Goal: Task Accomplishment & Management: Use online tool/utility

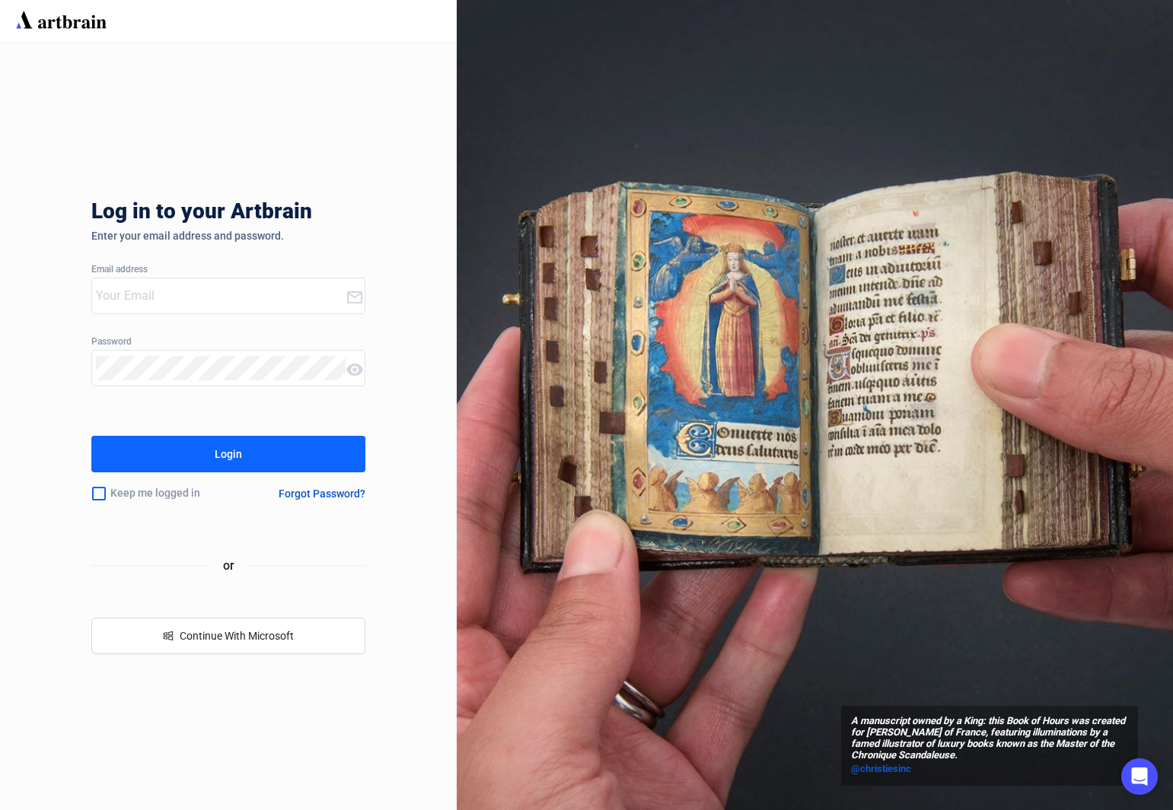
type input "[PERSON_NAME][EMAIL_ADDRESS][DOMAIN_NAME]"
click at [176, 447] on button "Login" at bounding box center [228, 454] width 274 height 37
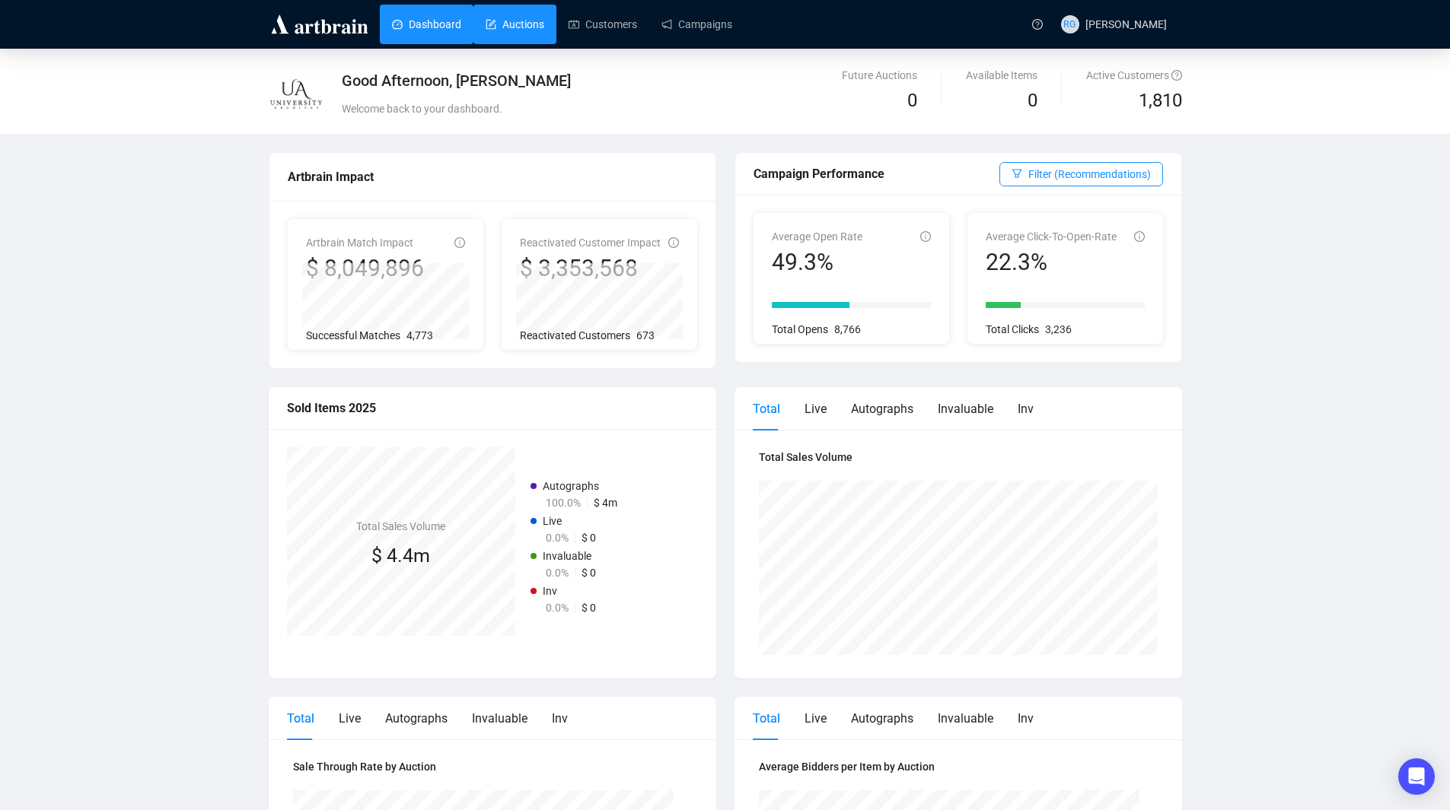
click at [513, 24] on link "Auctions" at bounding box center [514, 25] width 59 height 40
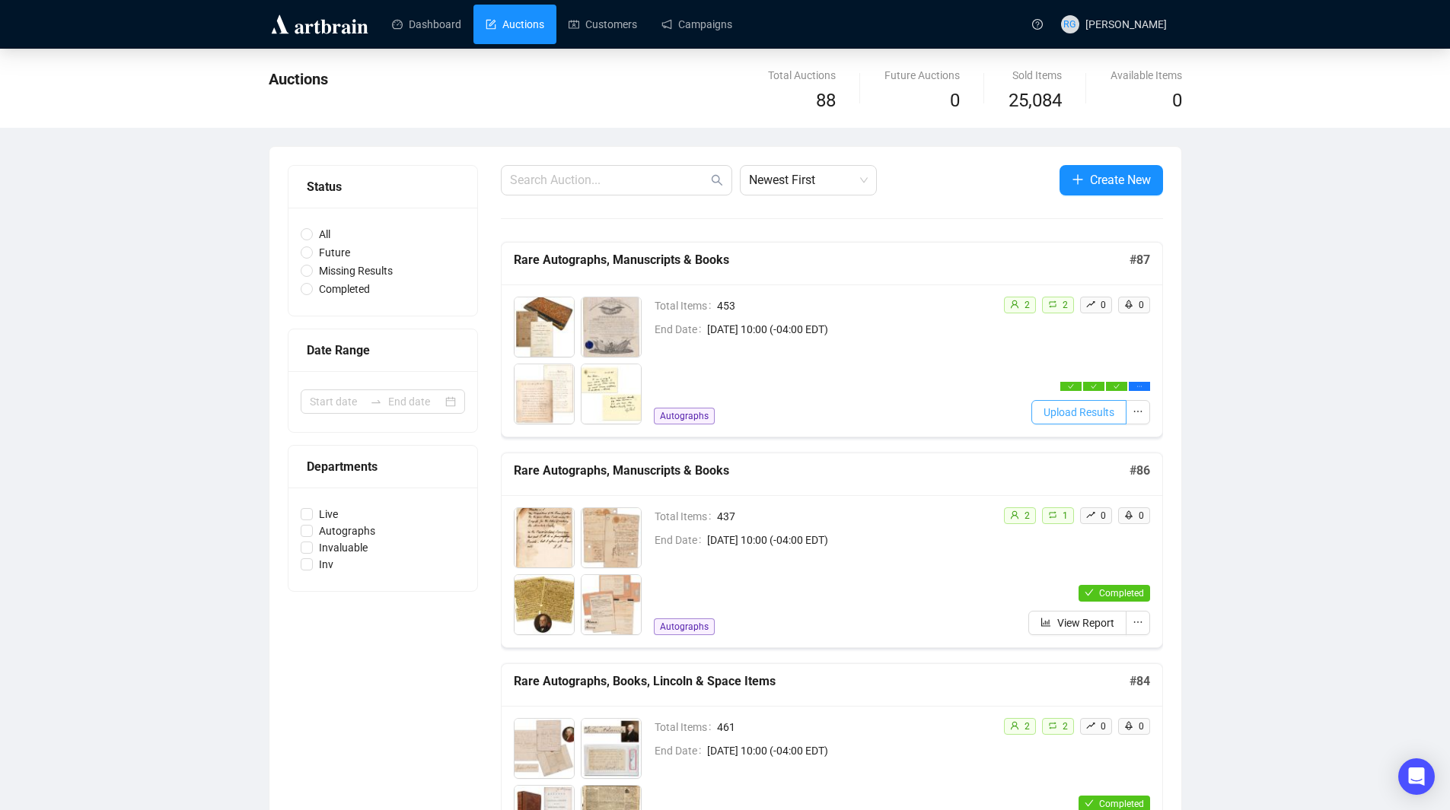
click at [1106, 416] on span "Upload Results" at bounding box center [1078, 412] width 71 height 17
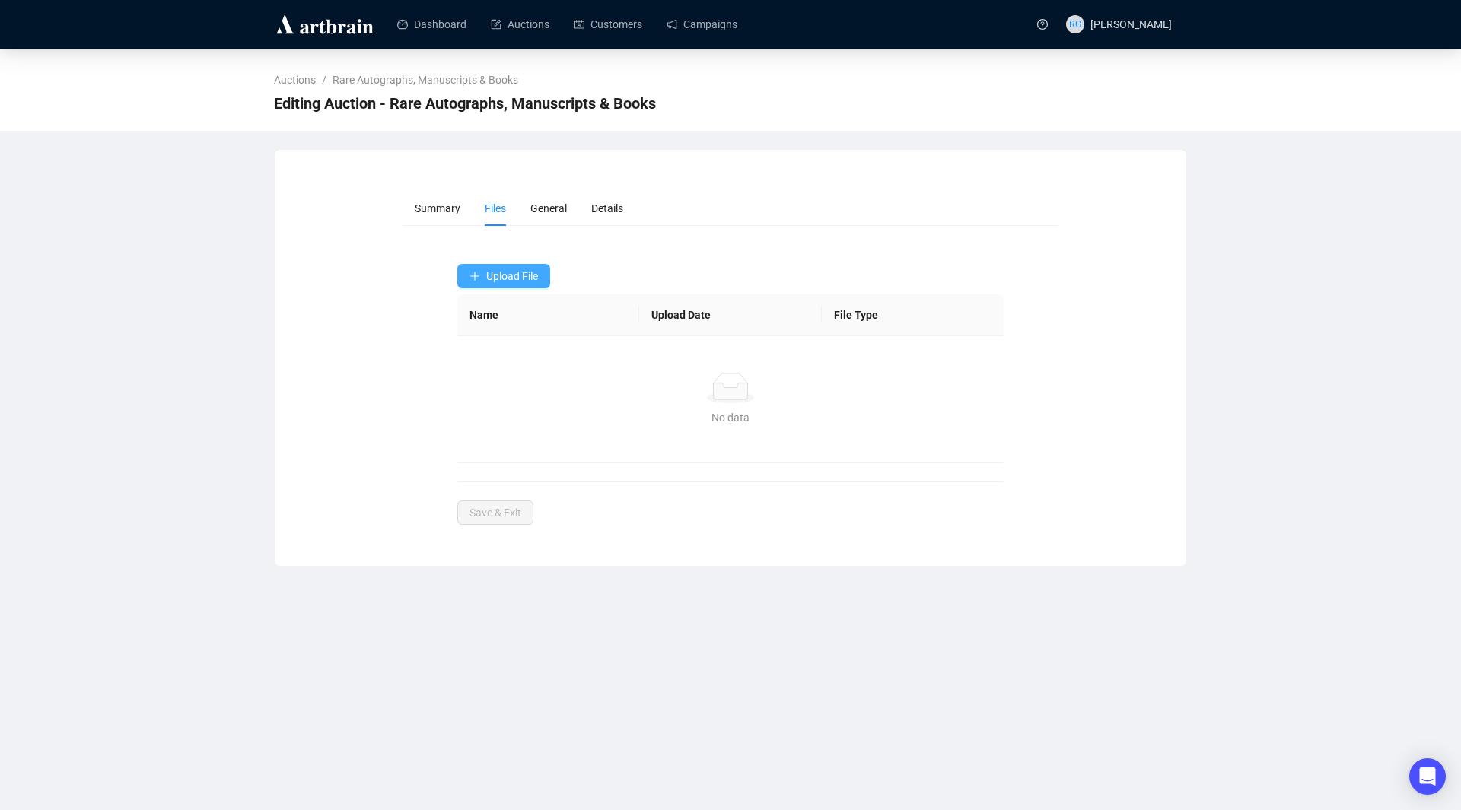
click at [509, 277] on span "Upload File" at bounding box center [512, 276] width 52 height 12
click at [498, 337] on span "Winning Bids" at bounding box center [504, 337] width 70 height 17
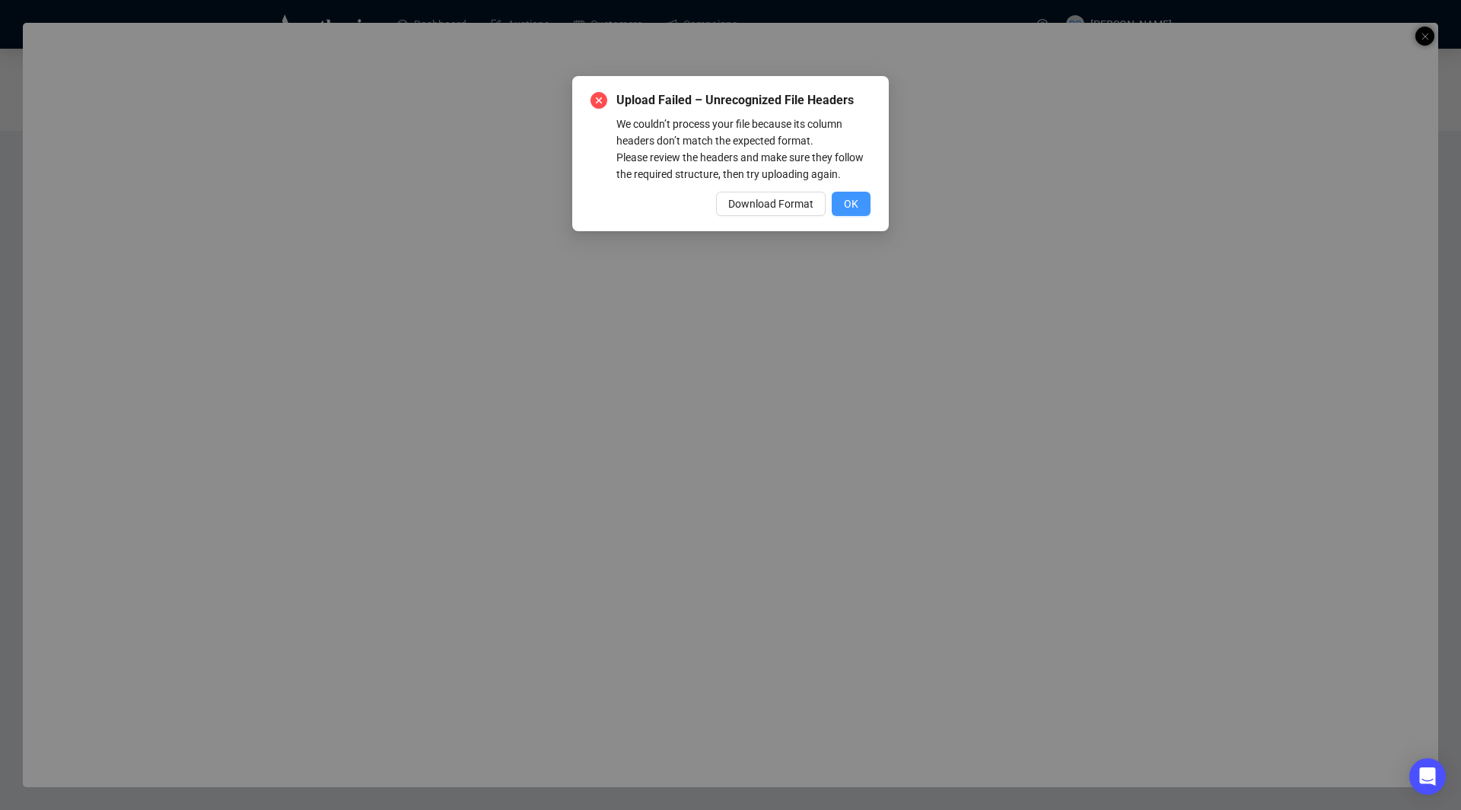
click at [843, 205] on button "OK" at bounding box center [851, 204] width 39 height 24
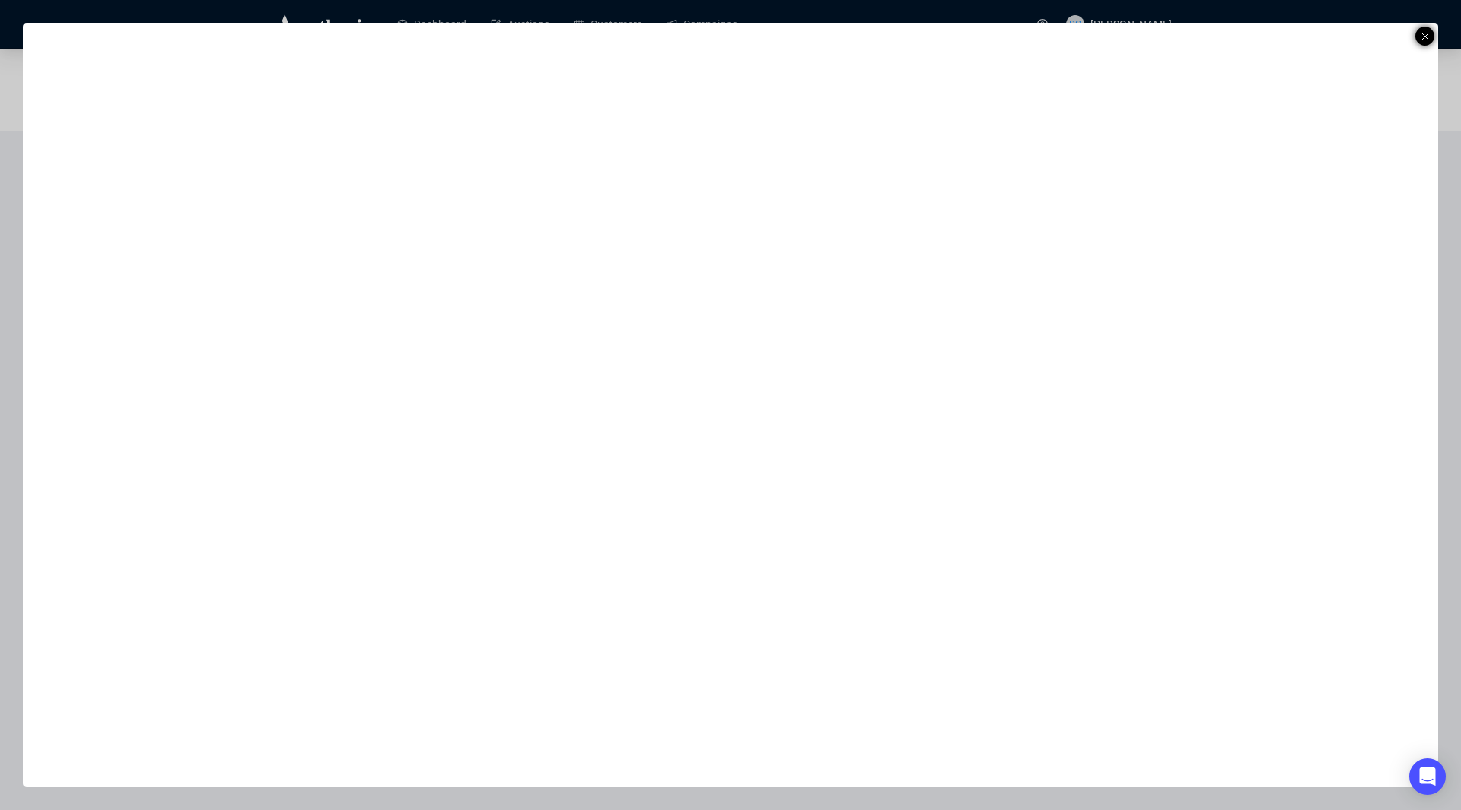
click at [1172, 34] on icon at bounding box center [1425, 36] width 8 height 18
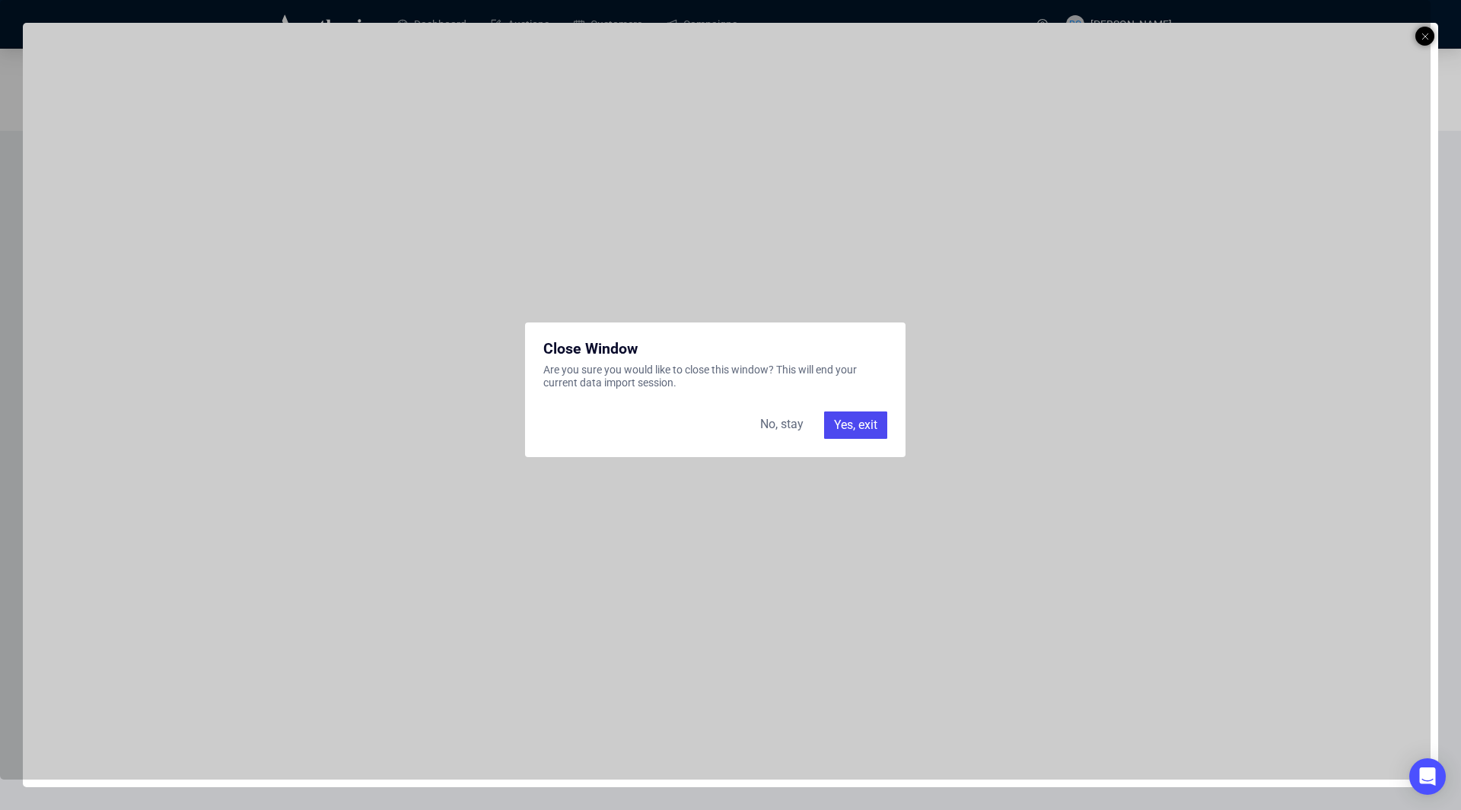
click at [786, 425] on div "No, stay" at bounding box center [782, 425] width 62 height 27
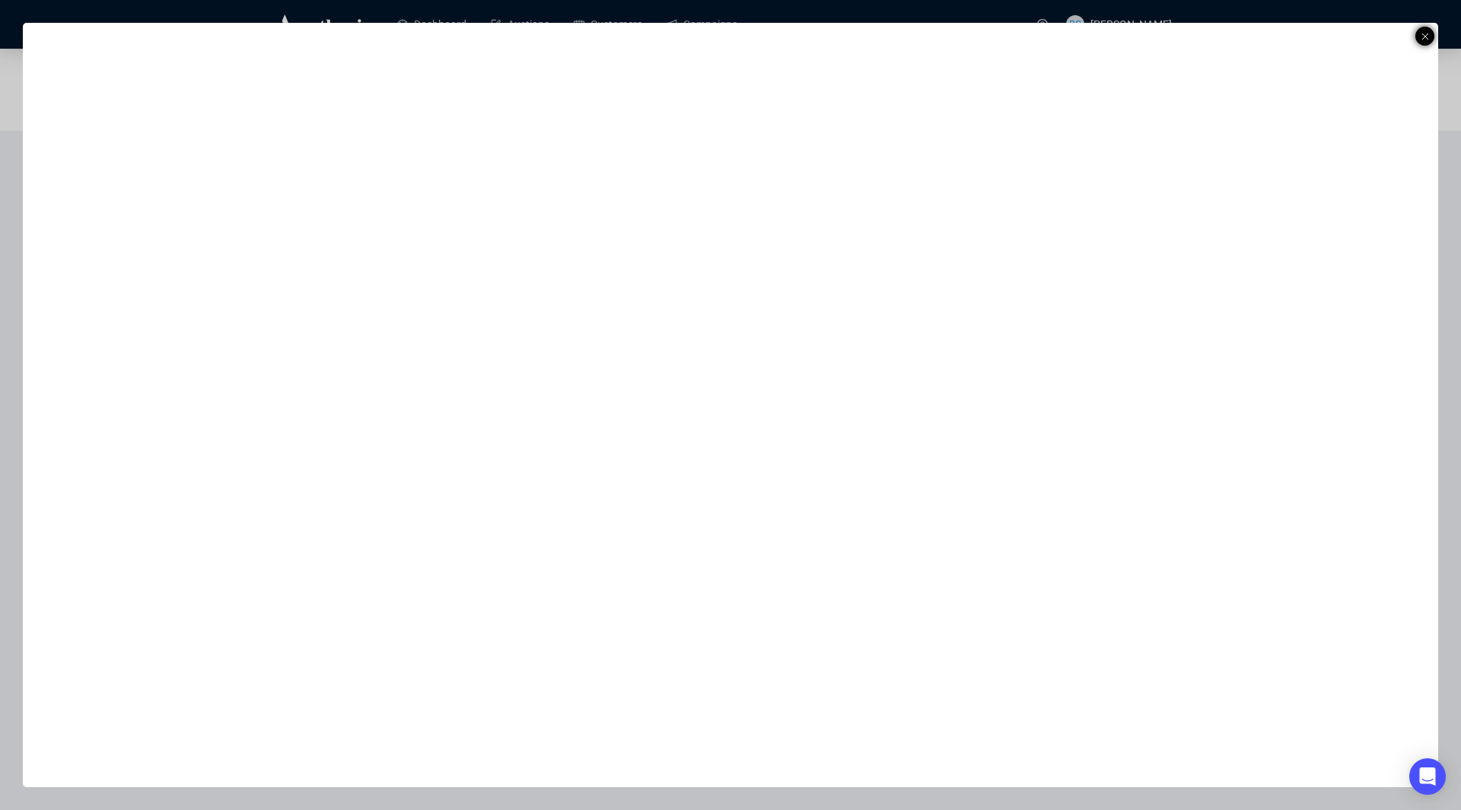
click at [1172, 37] on icon at bounding box center [1425, 36] width 8 height 18
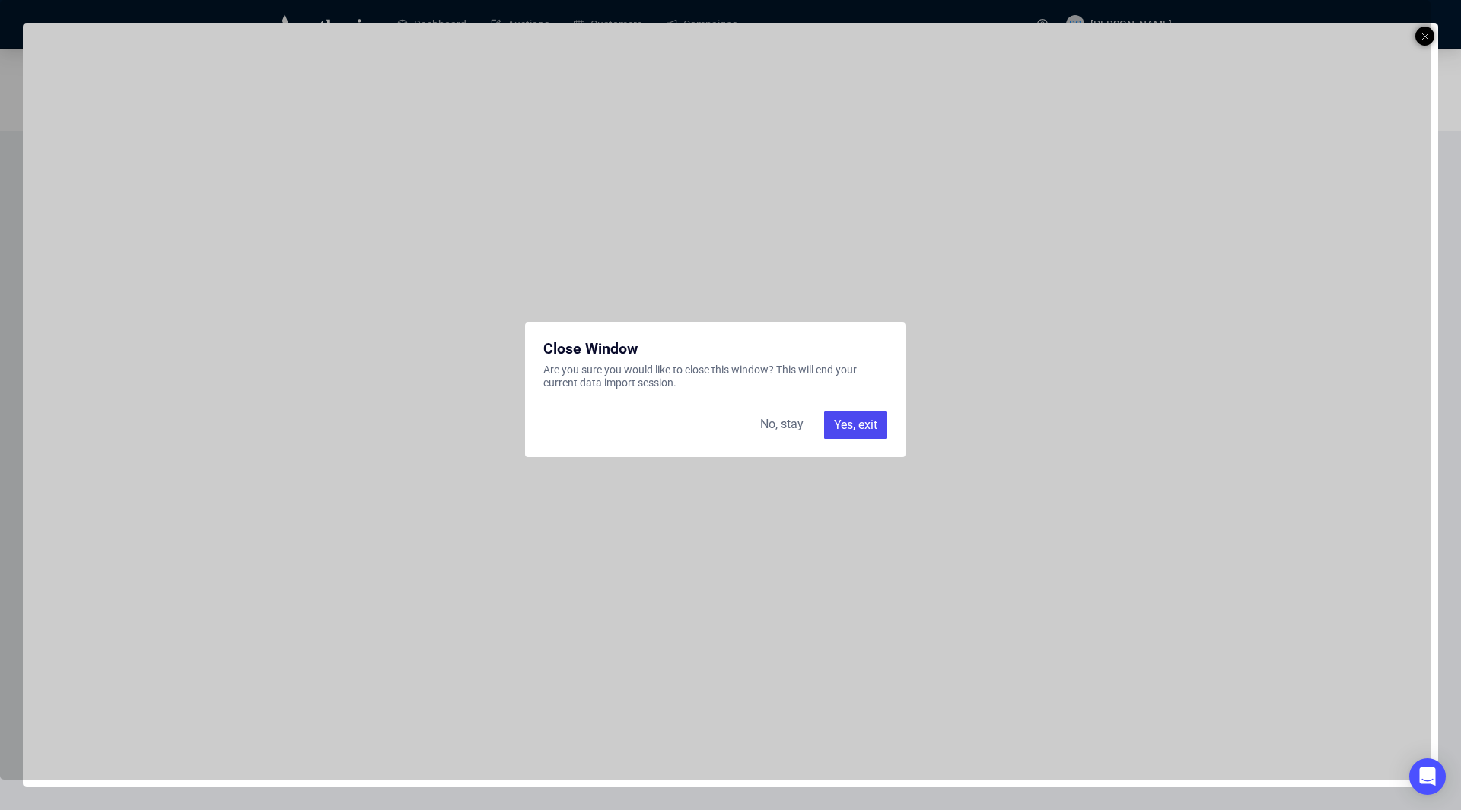
click at [830, 422] on div "Yes, exit" at bounding box center [855, 425] width 63 height 27
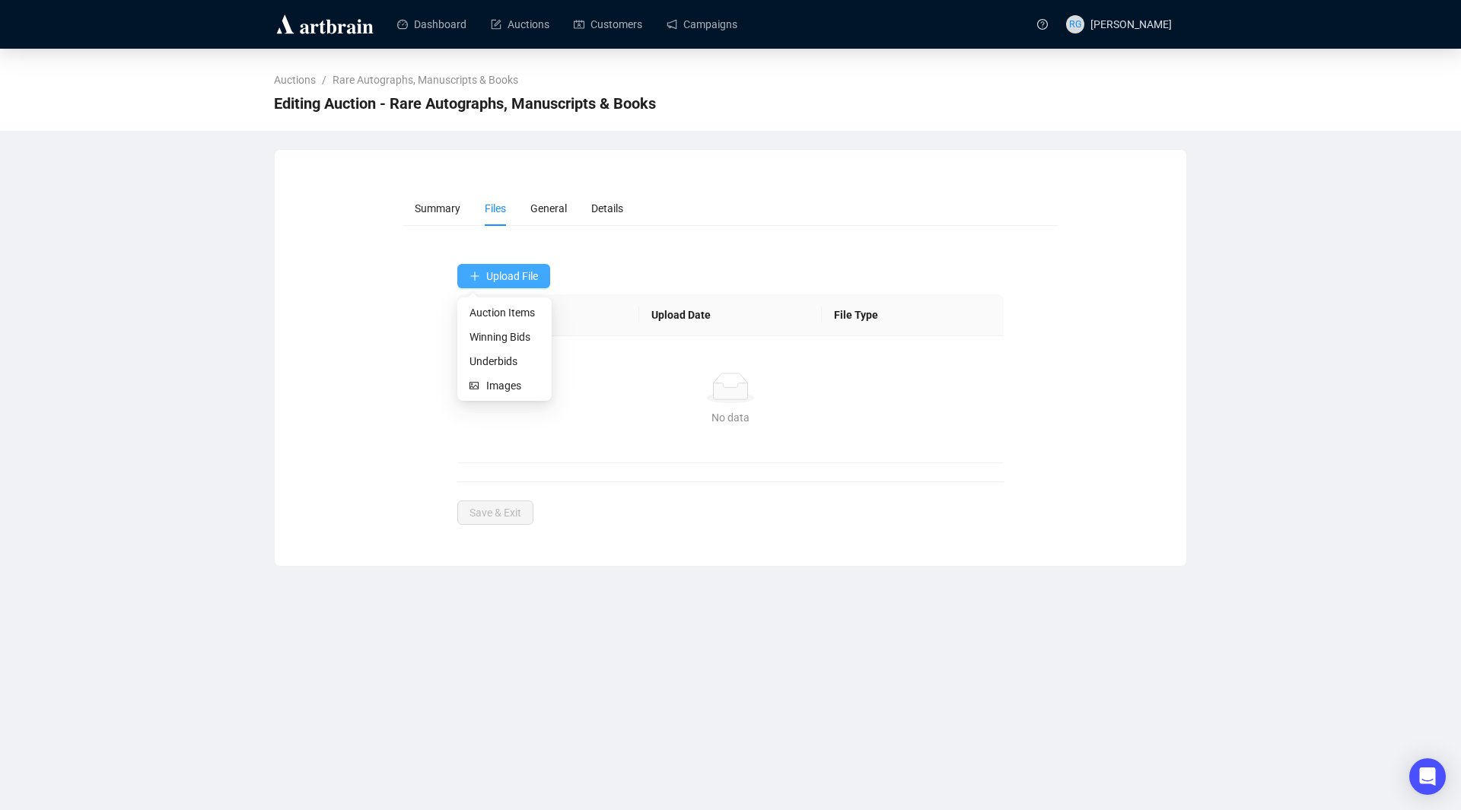
click at [496, 272] on span "Upload File" at bounding box center [512, 276] width 52 height 12
click at [511, 334] on span "Winning Bids" at bounding box center [504, 337] width 70 height 17
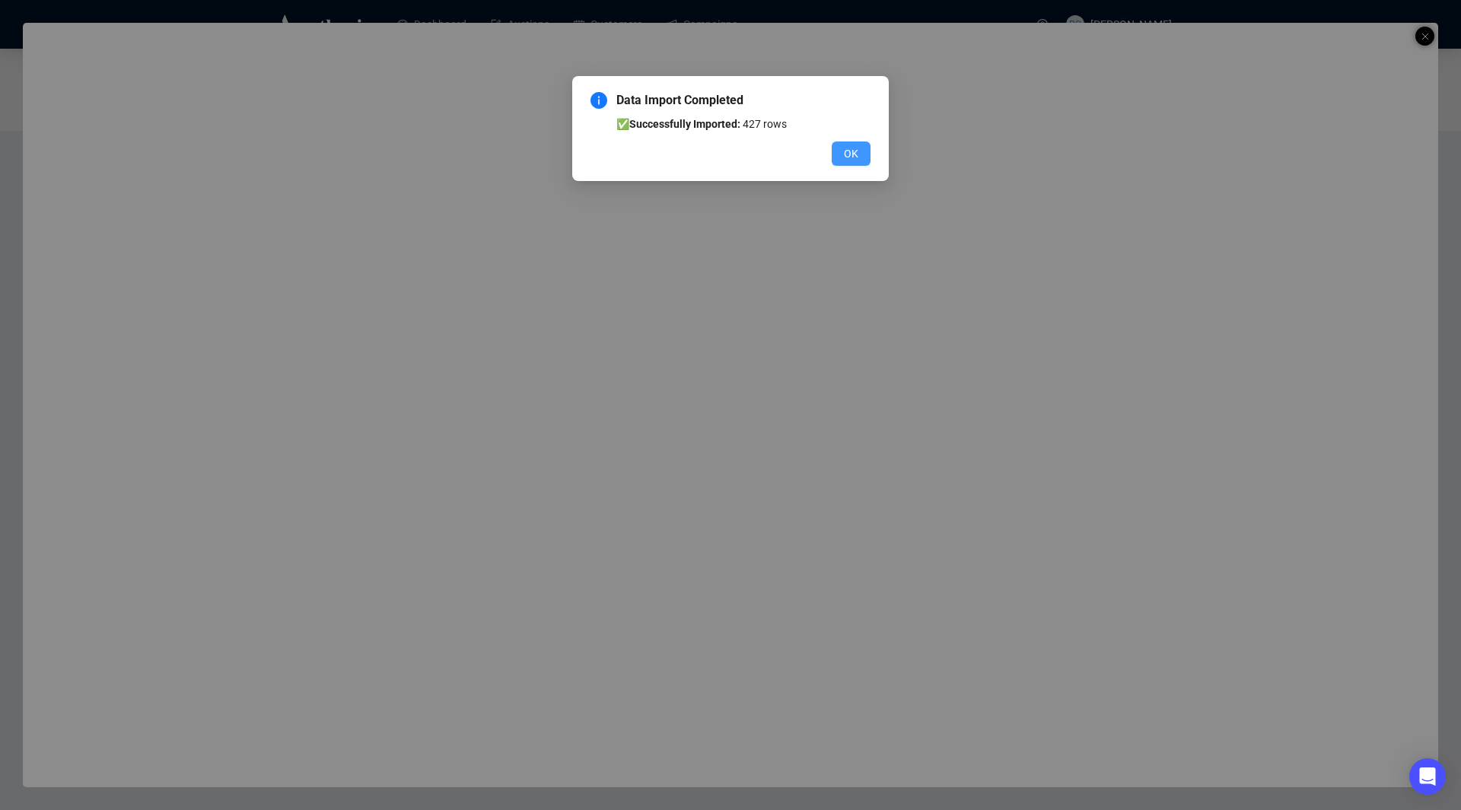
click at [855, 152] on span "OK" at bounding box center [851, 153] width 14 height 17
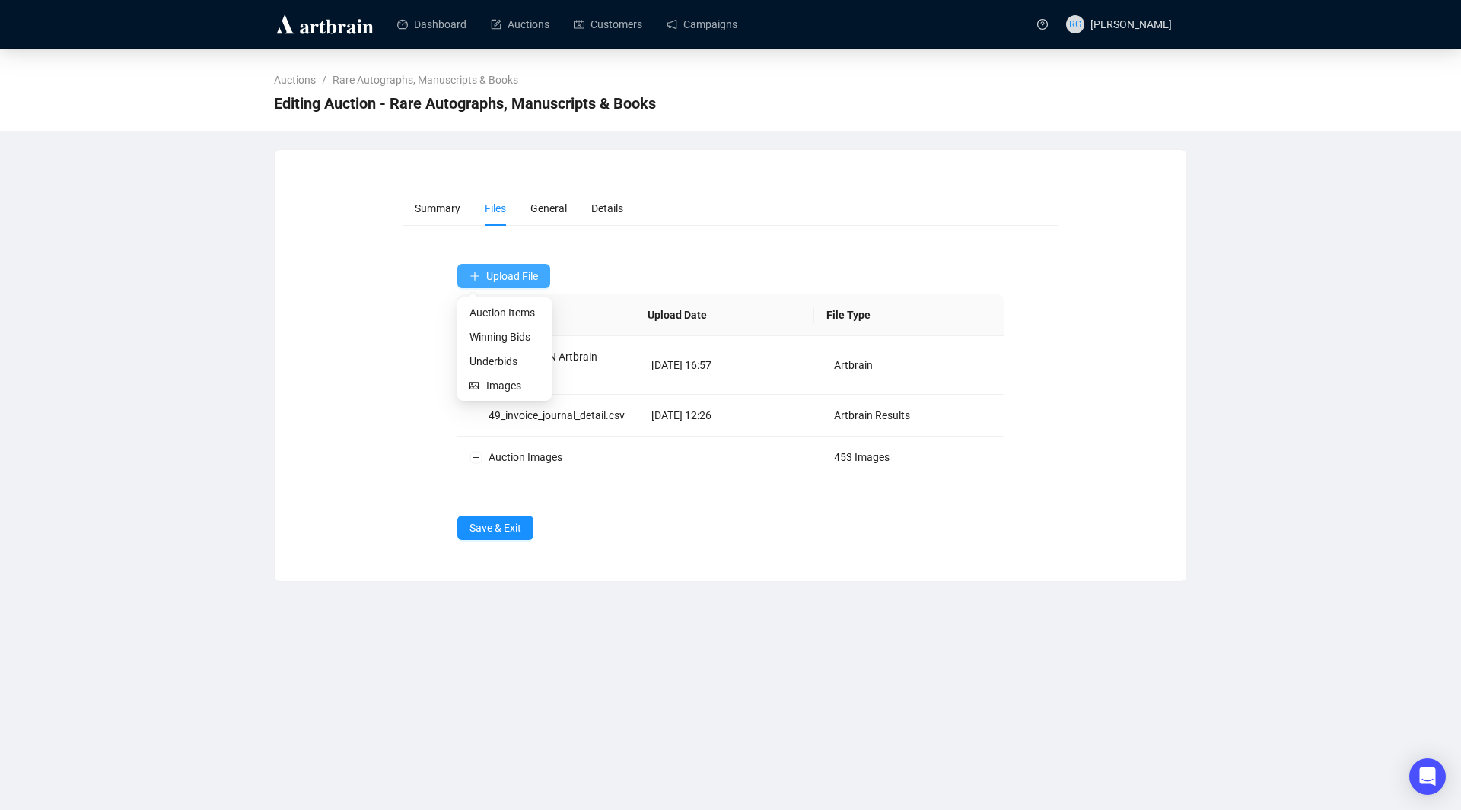
click at [523, 274] on span "Upload File" at bounding box center [512, 276] width 52 height 12
click at [506, 358] on span "Underbids" at bounding box center [504, 361] width 70 height 17
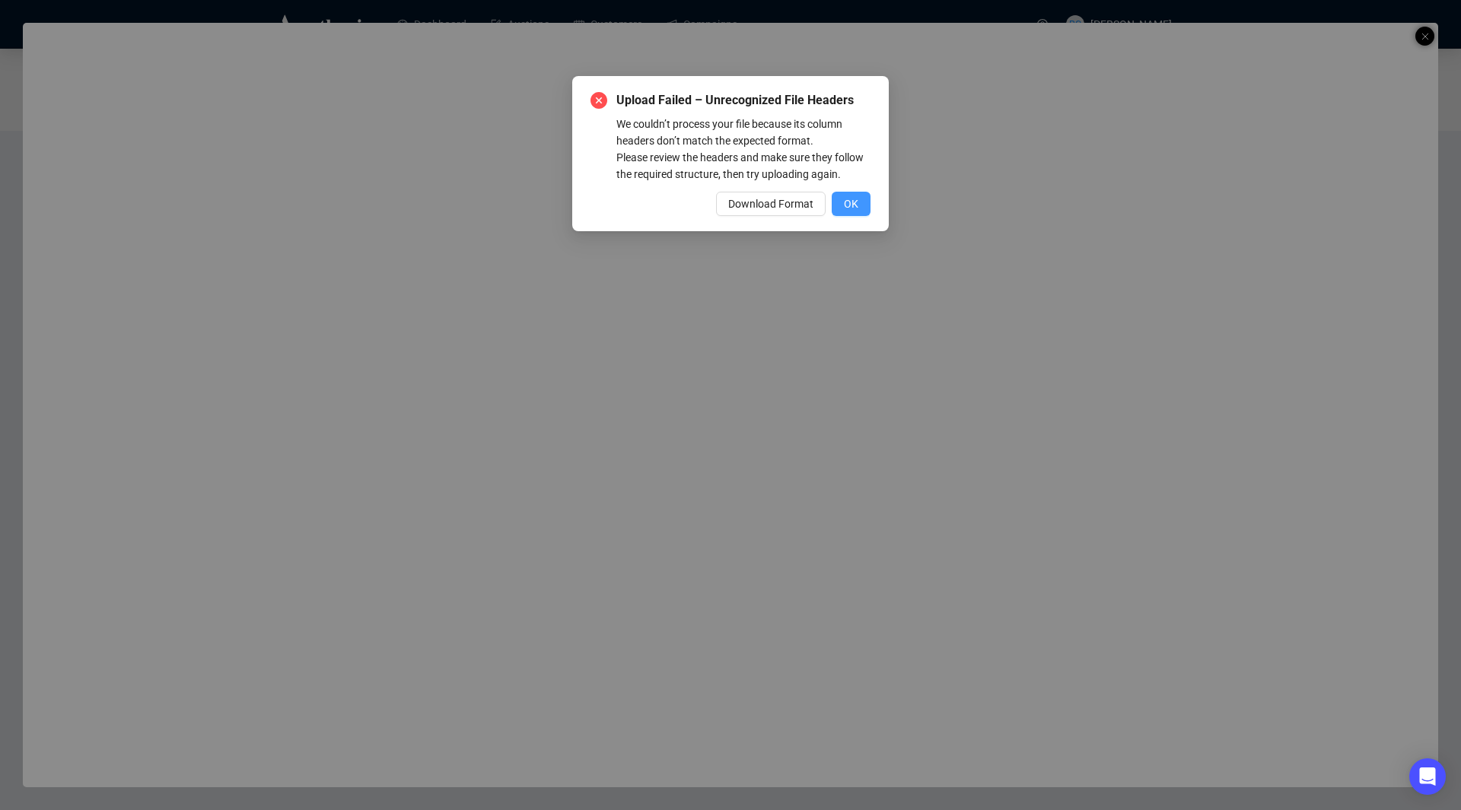
click at [856, 203] on span "OK" at bounding box center [851, 204] width 14 height 17
click at [861, 208] on button "OK" at bounding box center [851, 204] width 39 height 24
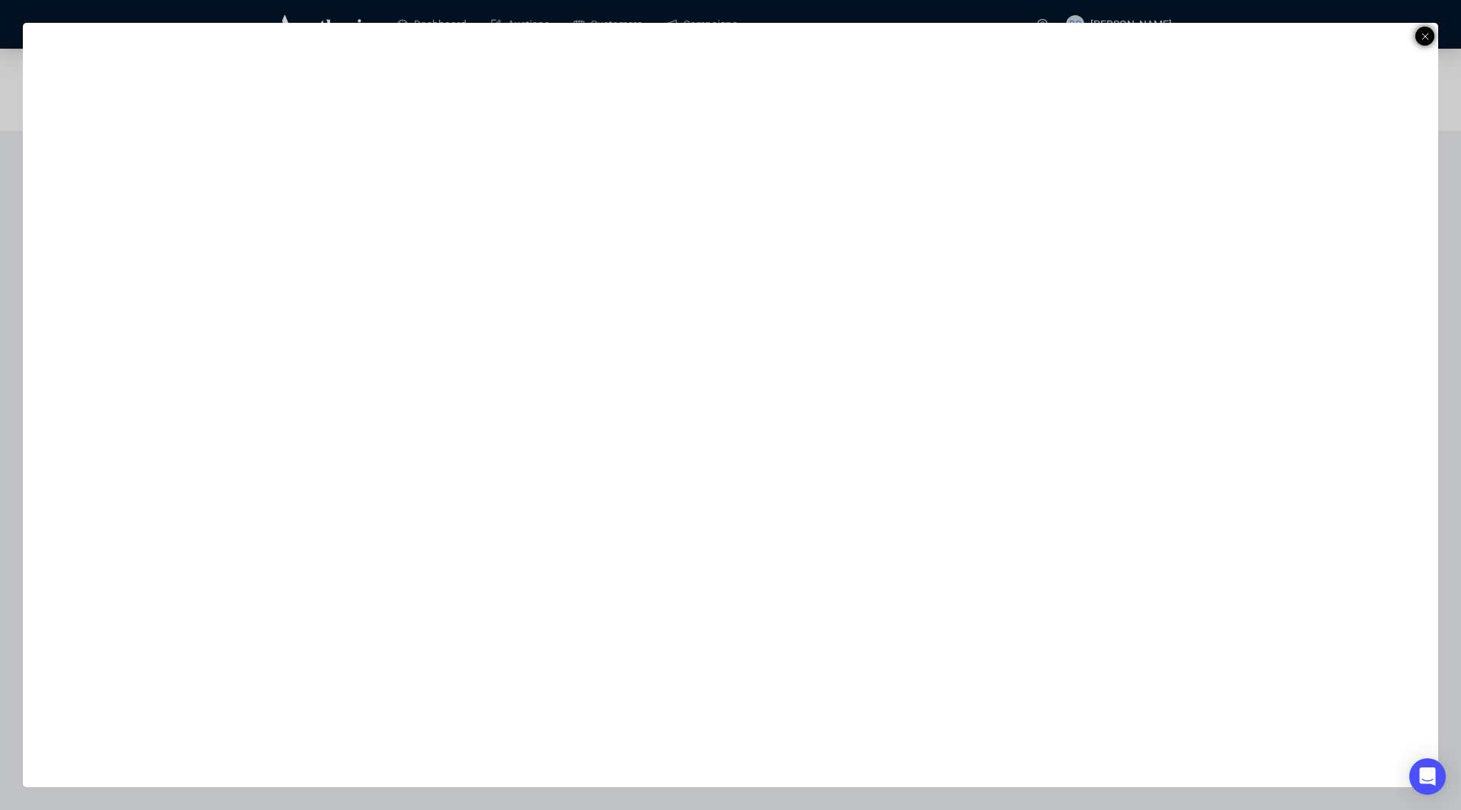
click at [1172, 33] on icon at bounding box center [1425, 36] width 8 height 18
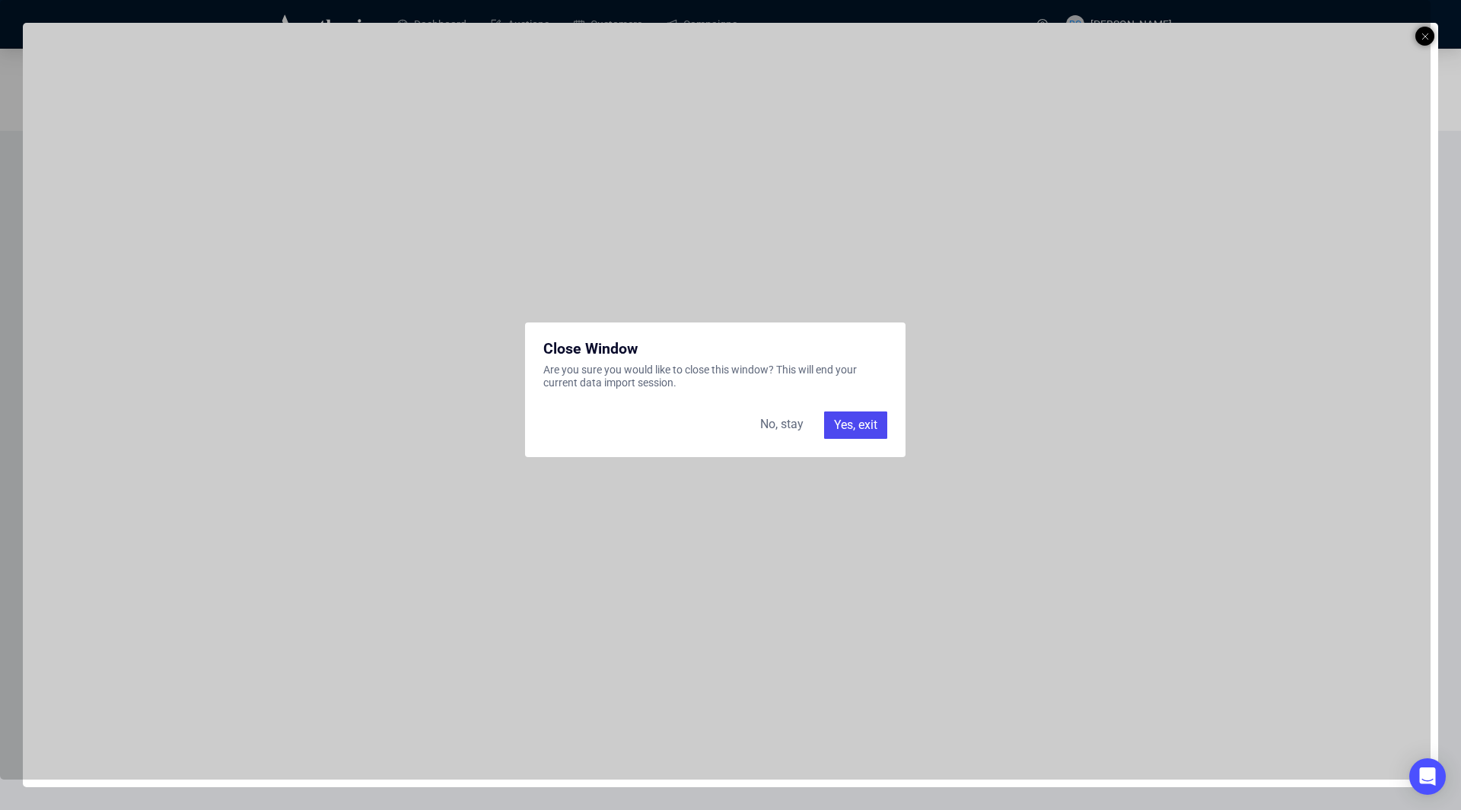
click at [840, 427] on div "Yes, exit" at bounding box center [855, 425] width 63 height 27
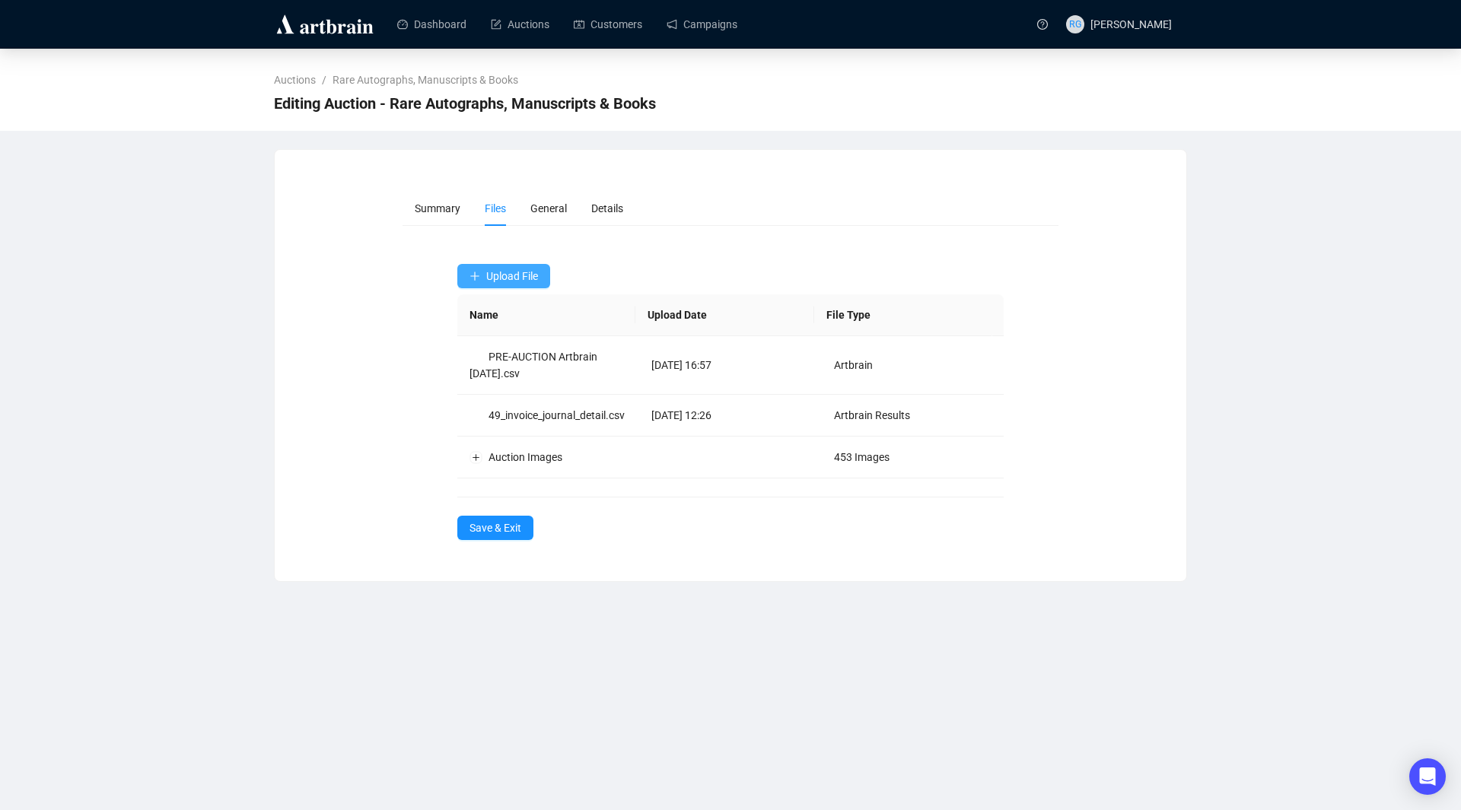
click at [495, 278] on span "Upload File" at bounding box center [512, 276] width 52 height 12
click at [504, 361] on span "Underbids" at bounding box center [504, 361] width 70 height 17
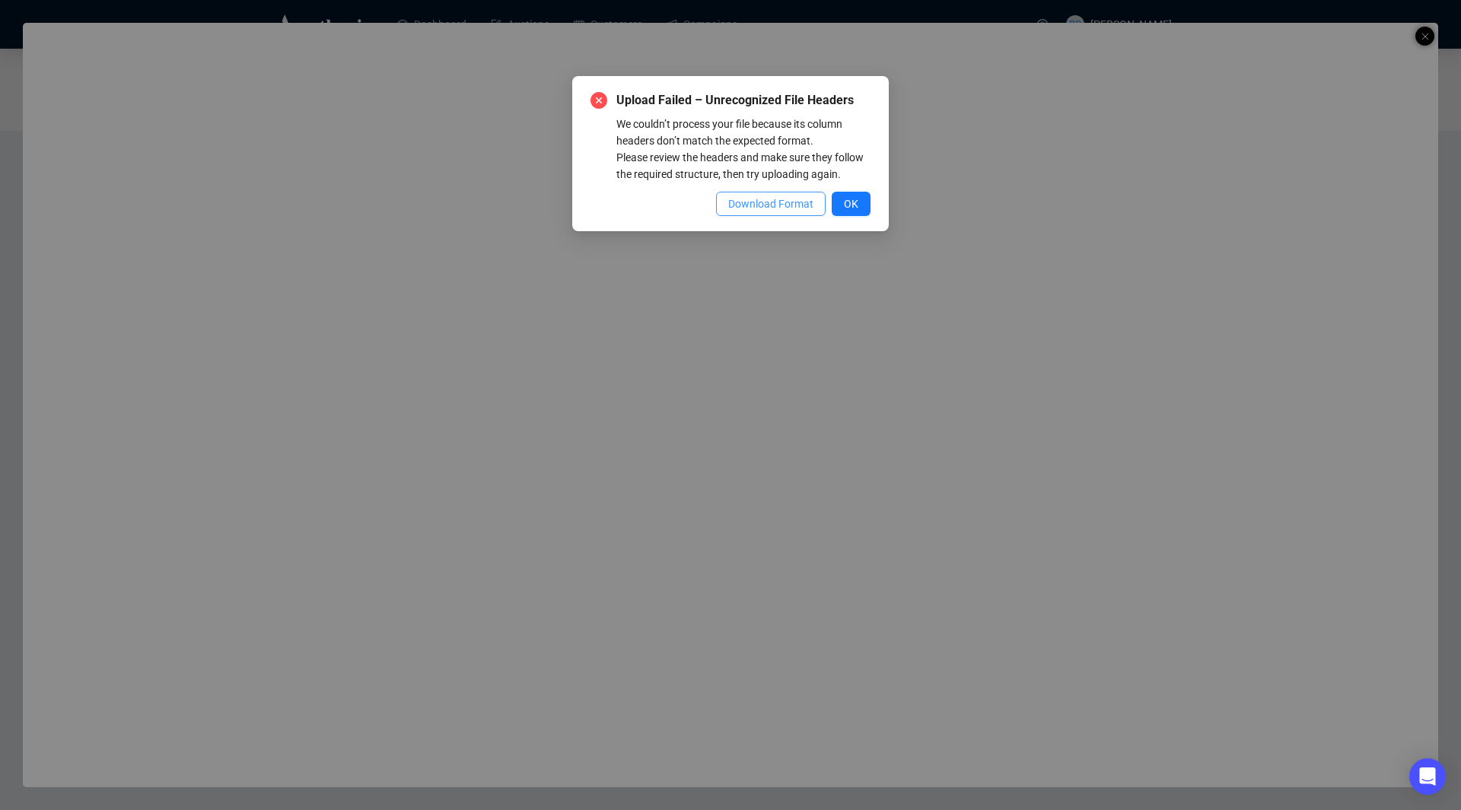
click at [757, 202] on span "Download Format" at bounding box center [770, 204] width 85 height 17
click at [857, 197] on span "OK" at bounding box center [851, 204] width 14 height 17
click at [854, 204] on span "OK" at bounding box center [851, 204] width 14 height 17
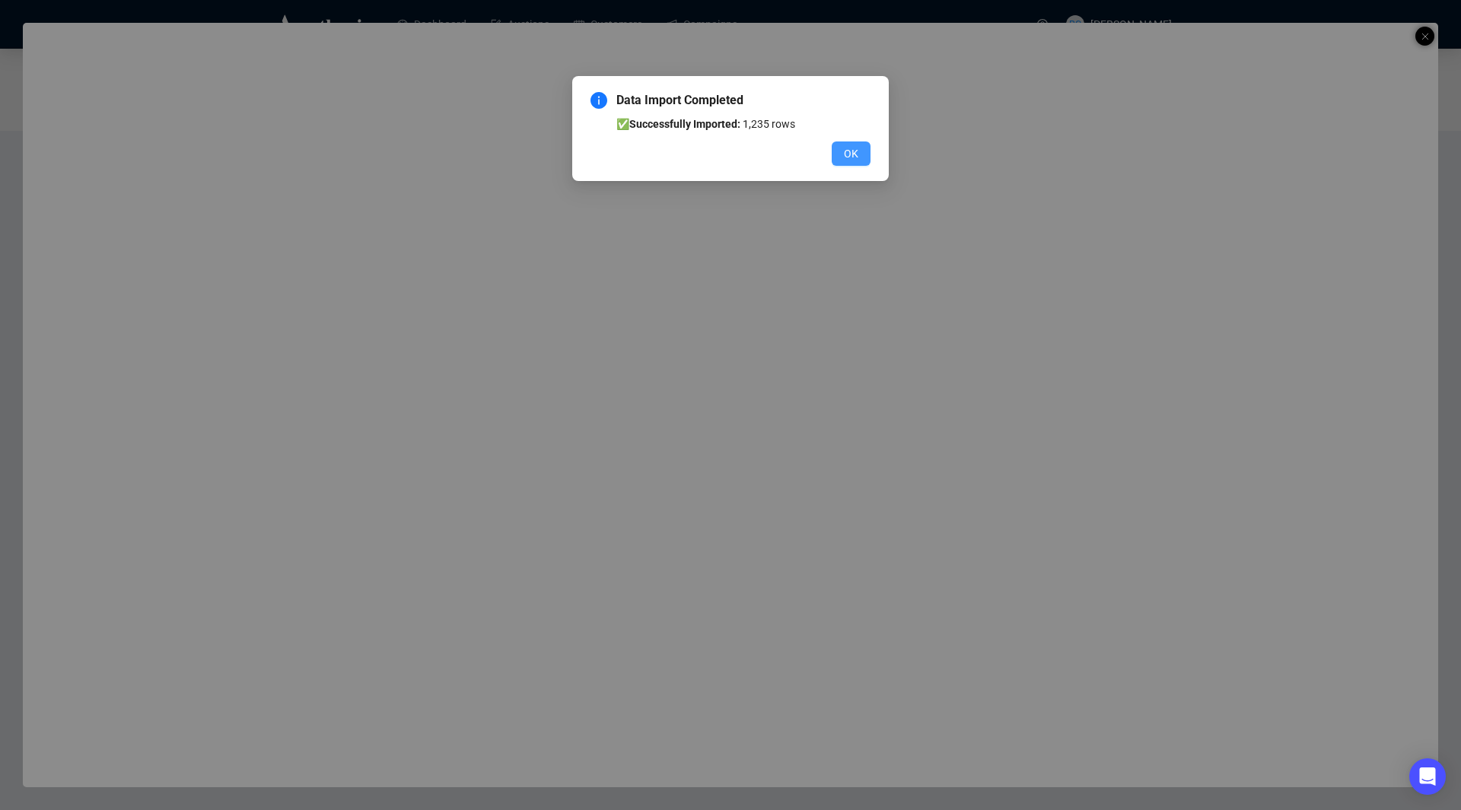
click at [858, 154] on span "OK" at bounding box center [851, 153] width 14 height 17
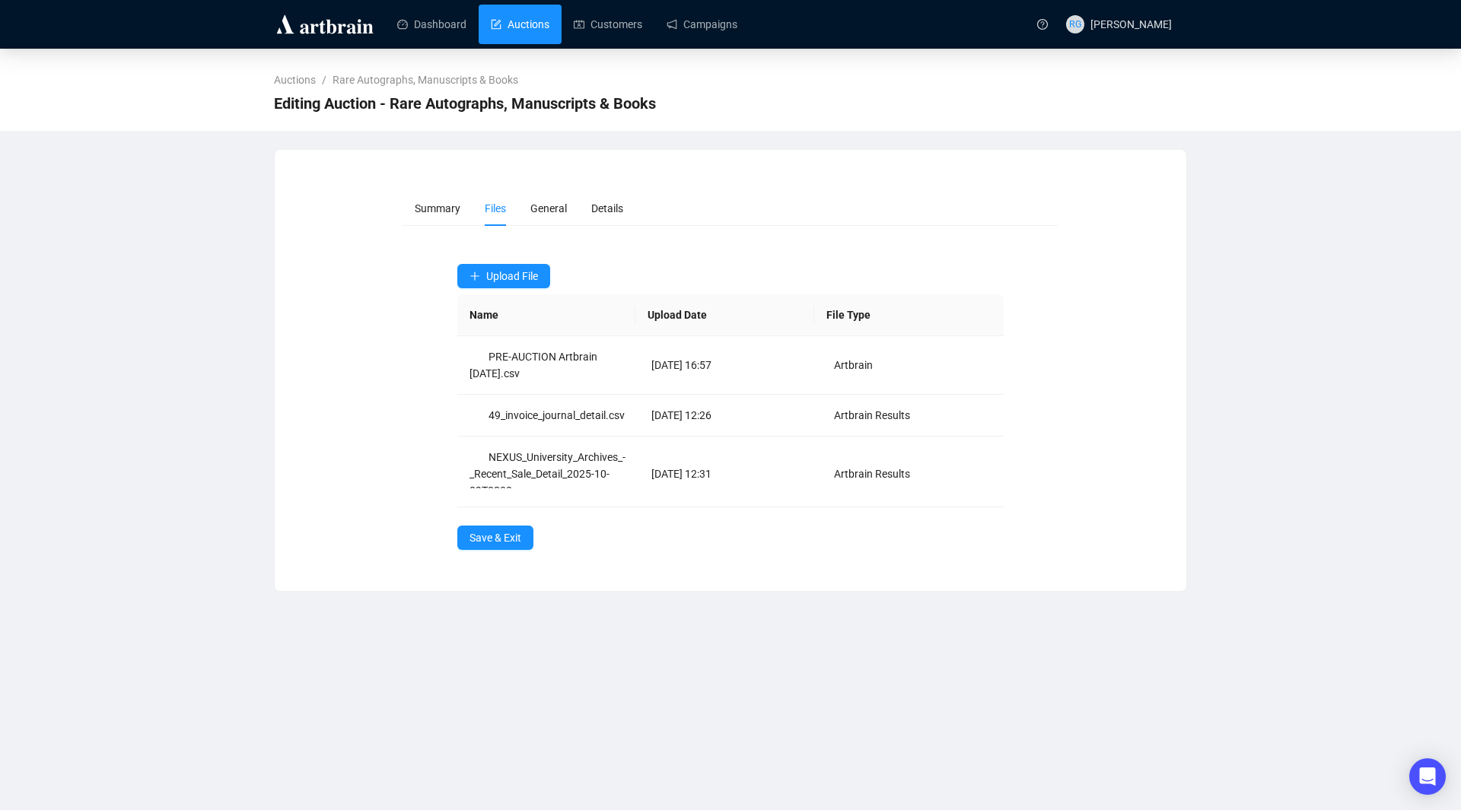
click at [531, 21] on link "Auctions" at bounding box center [520, 25] width 59 height 40
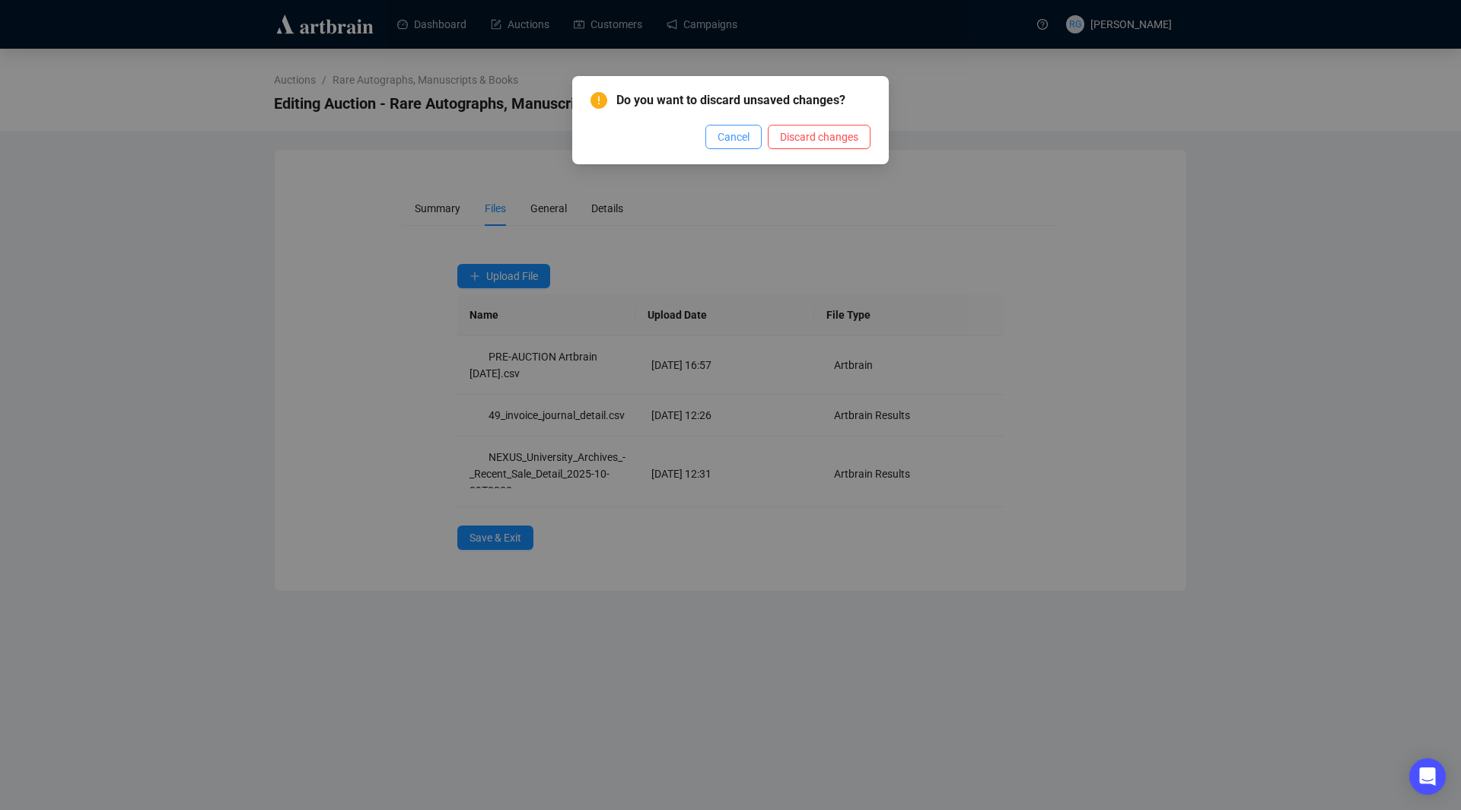
click at [749, 137] on span "Cancel" at bounding box center [734, 137] width 32 height 17
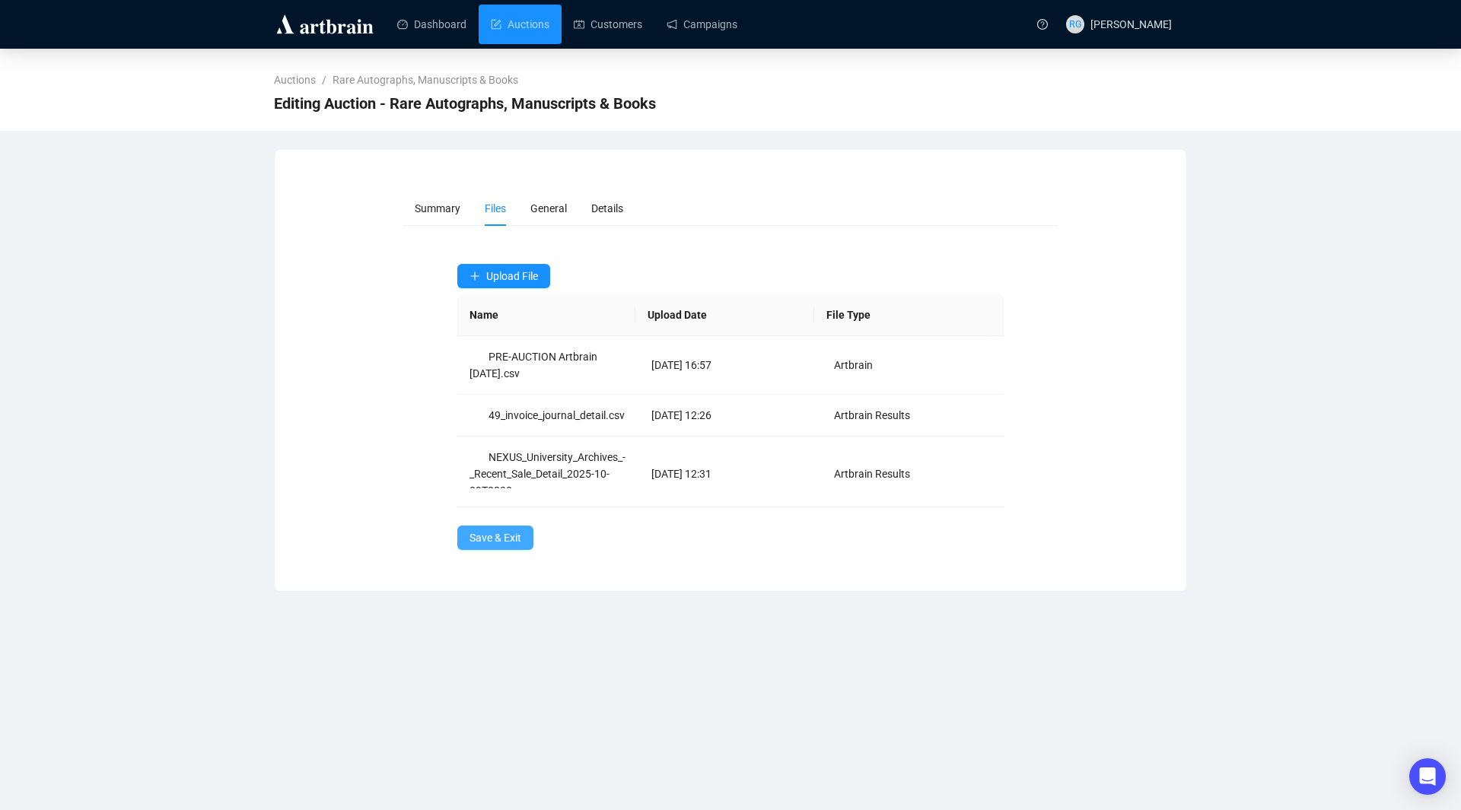
click at [501, 536] on span "Save & Exit" at bounding box center [495, 538] width 52 height 17
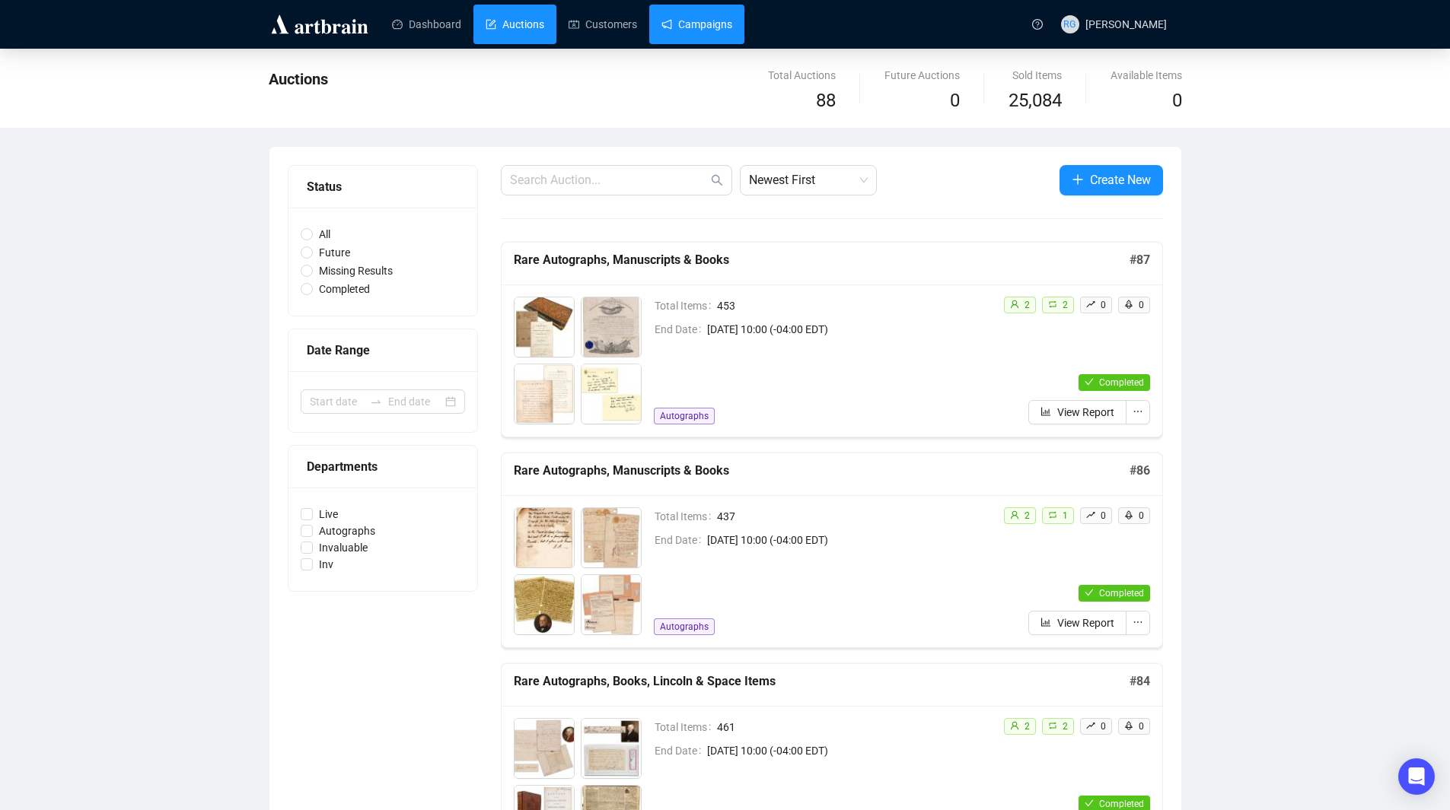
click at [687, 30] on link "Campaigns" at bounding box center [696, 25] width 71 height 40
